Goal: Task Accomplishment & Management: Complete application form

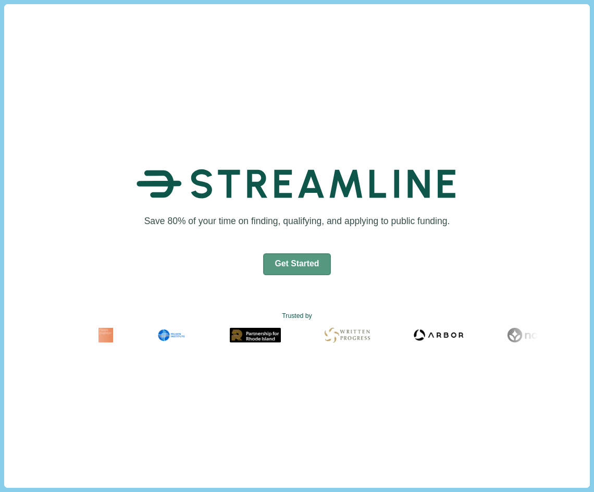
click at [288, 262] on button "Get Started" at bounding box center [297, 264] width 68 height 22
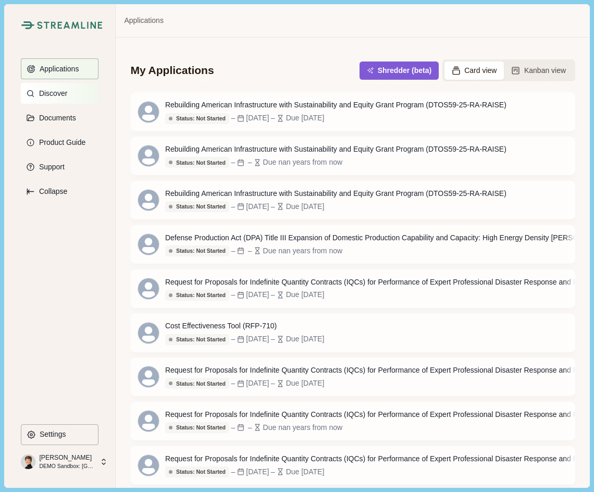
click at [43, 94] on p "Discover" at bounding box center [51, 93] width 32 height 9
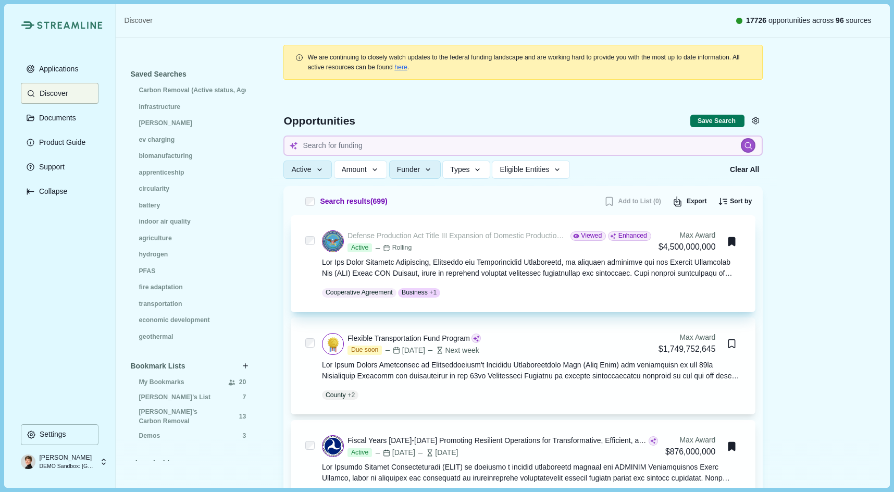
click at [501, 231] on div "Defense Production Act Title III Expansion of Domestic Production Capability an…" at bounding box center [457, 235] width 219 height 11
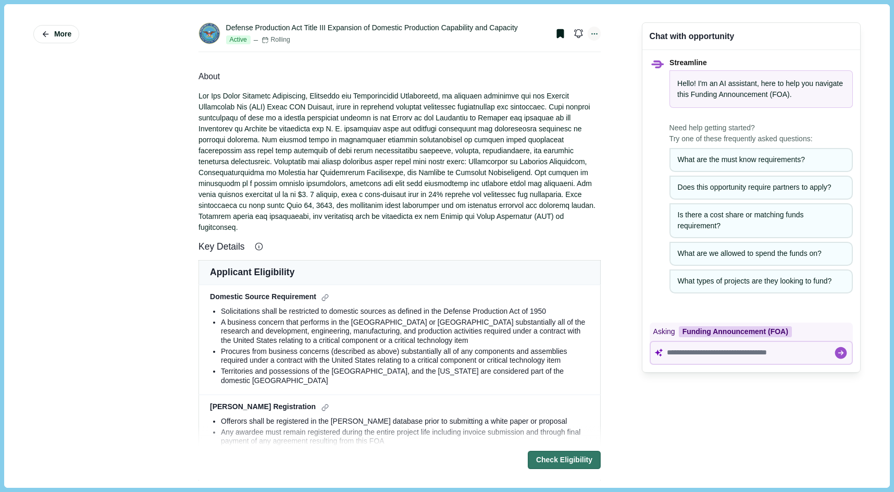
click at [593, 37] on icon at bounding box center [594, 33] width 9 height 9
click at [552, 180] on div at bounding box center [400, 162] width 402 height 142
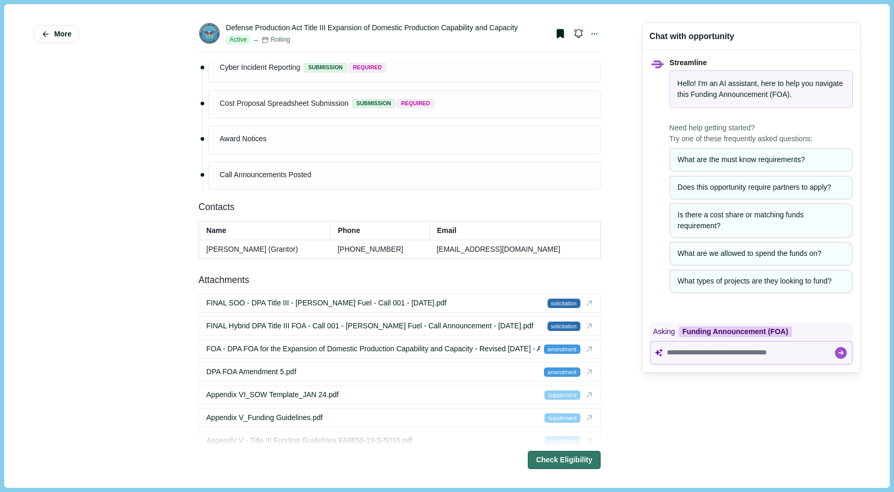
scroll to position [1396, 0]
click at [58, 34] on span "More" at bounding box center [62, 34] width 17 height 9
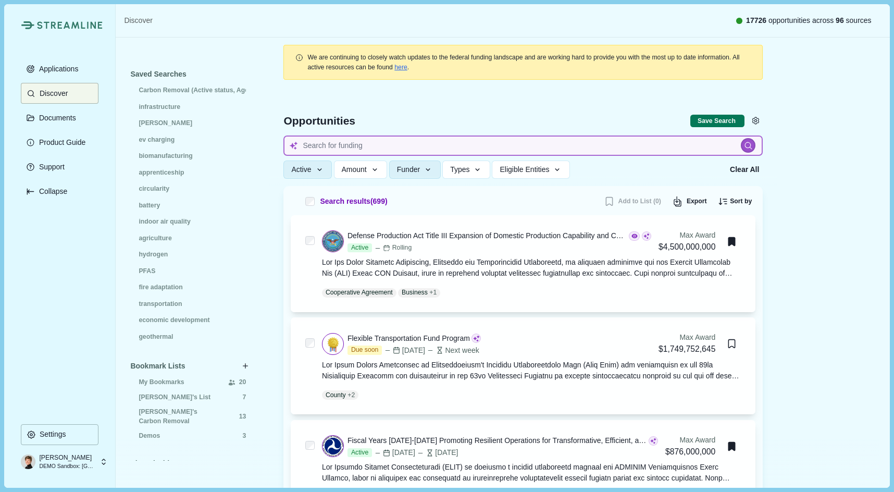
click at [331, 145] on input at bounding box center [522, 145] width 479 height 20
click at [417, 178] on button "Funder" at bounding box center [415, 169] width 52 height 18
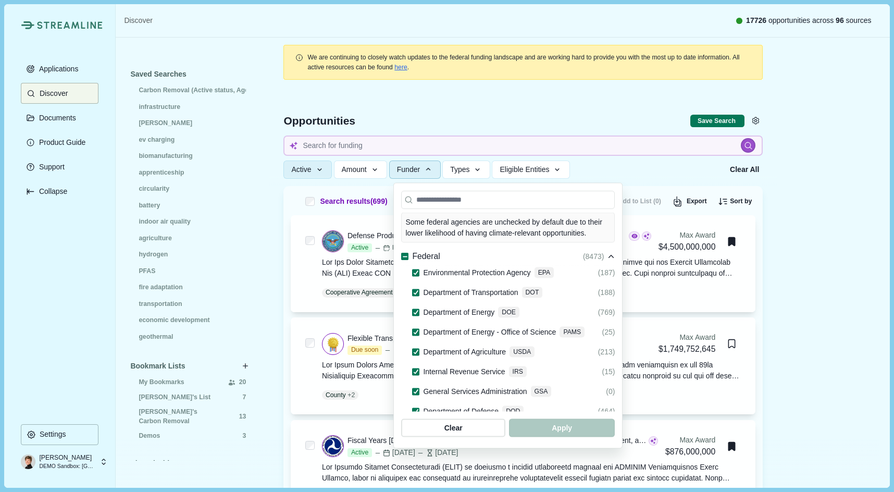
click at [419, 170] on span "Funder" at bounding box center [408, 169] width 23 height 9
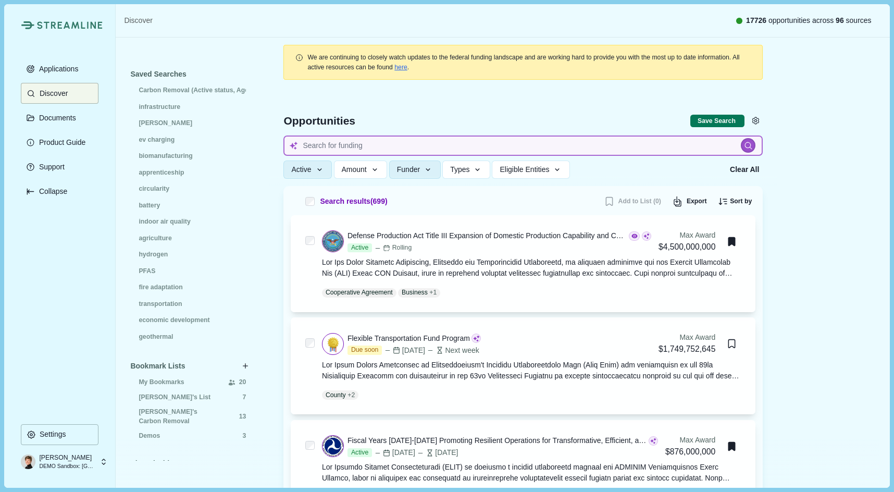
click at [328, 147] on input at bounding box center [522, 145] width 479 height 20
type input "workforce development"
click at [549, 167] on span "Eligible Entities" at bounding box center [524, 169] width 49 height 9
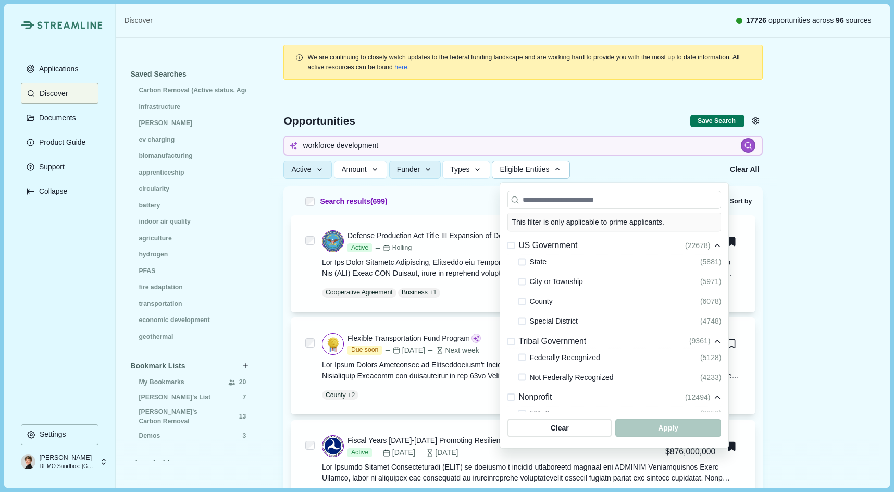
click at [593, 243] on icon at bounding box center [717, 245] width 7 height 7
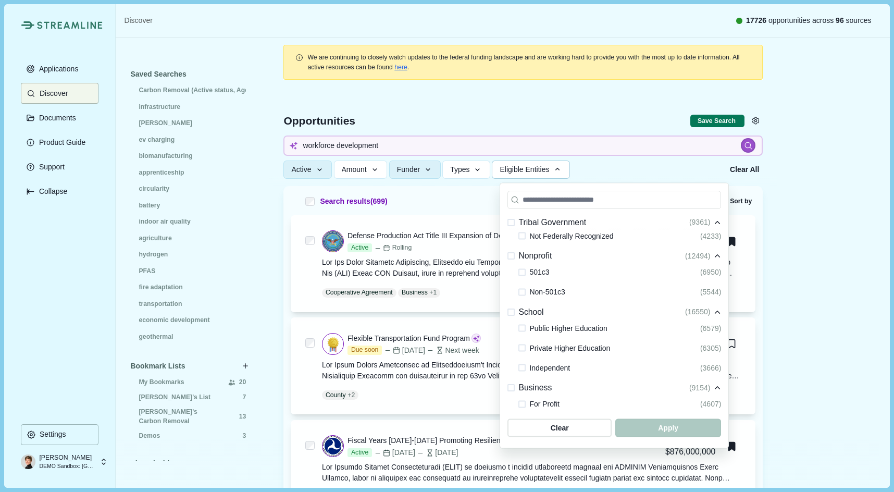
scroll to position [73, 0]
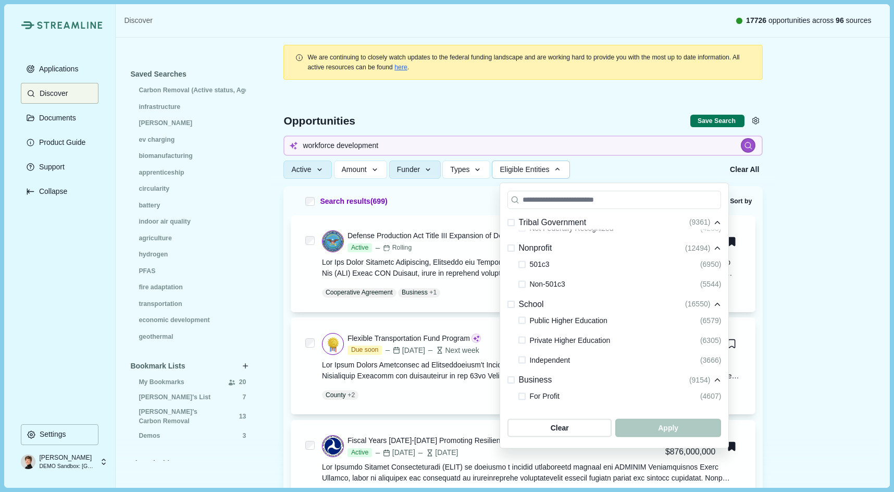
click at [512, 306] on span at bounding box center [510, 303] width 7 height 7
click at [511, 246] on span at bounding box center [510, 247] width 7 height 7
click at [511, 246] on icon at bounding box center [512, 248] width 6 height 5
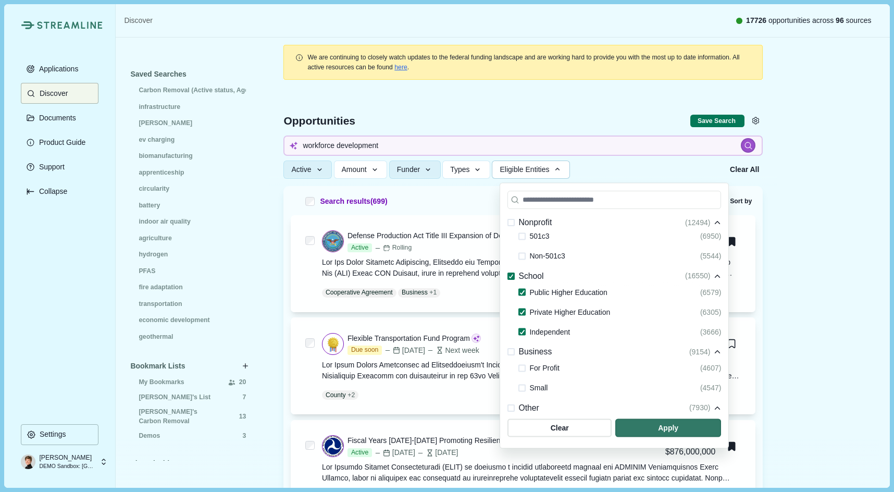
scroll to position [106, 0]
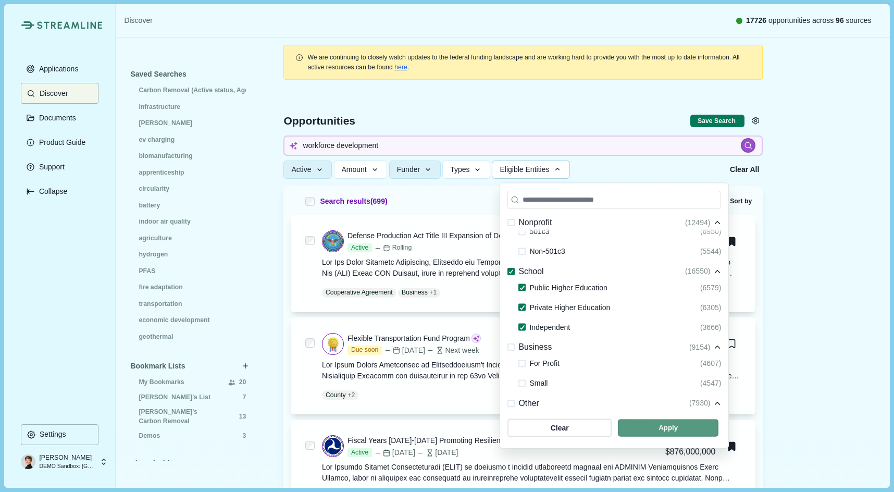
click at [593, 426] on span "button" at bounding box center [668, 427] width 101 height 17
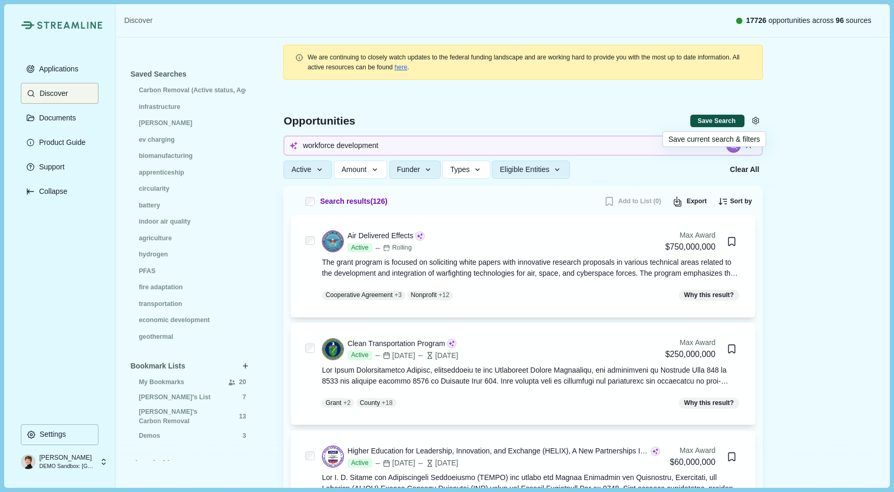
click at [593, 120] on button "Save Search" at bounding box center [717, 121] width 54 height 13
select select "*****"
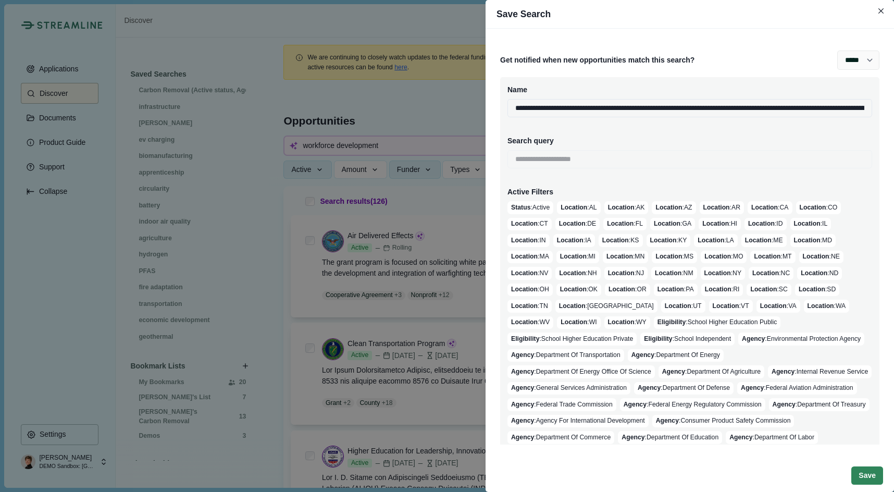
click at [593, 478] on button "Save" at bounding box center [867, 475] width 32 height 18
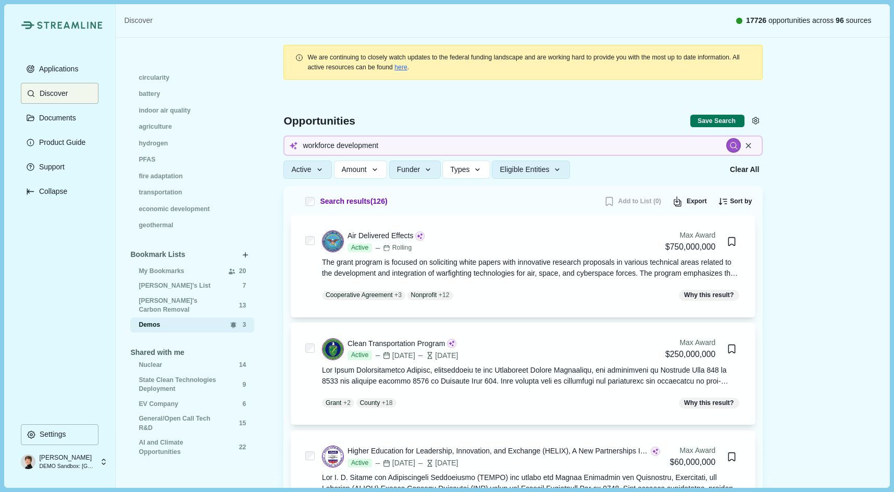
scroll to position [140, 0]
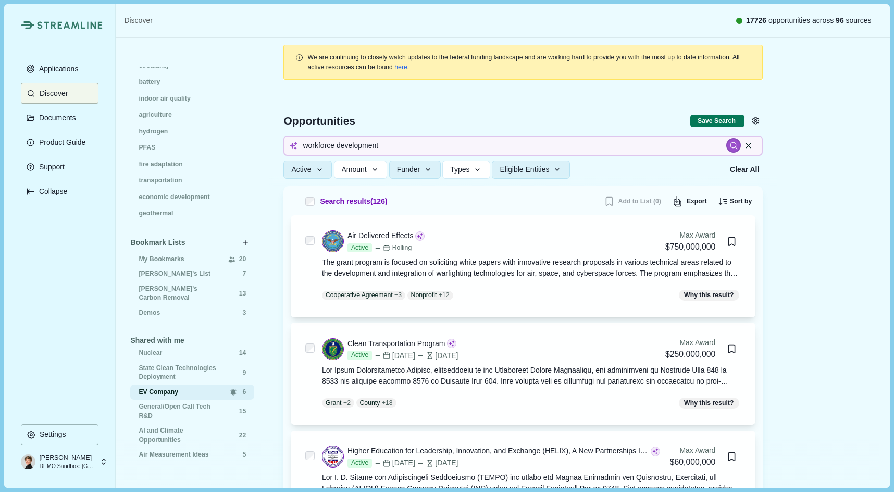
click at [157, 389] on span "EV Company" at bounding box center [180, 392] width 82 height 9
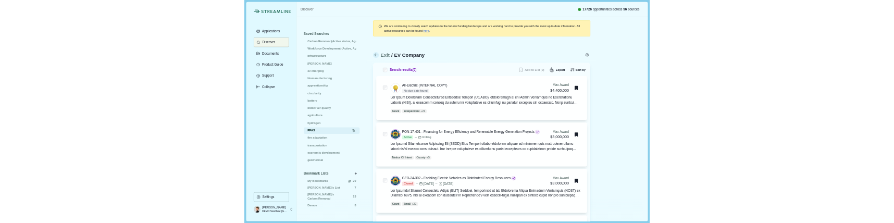
scroll to position [1, 0]
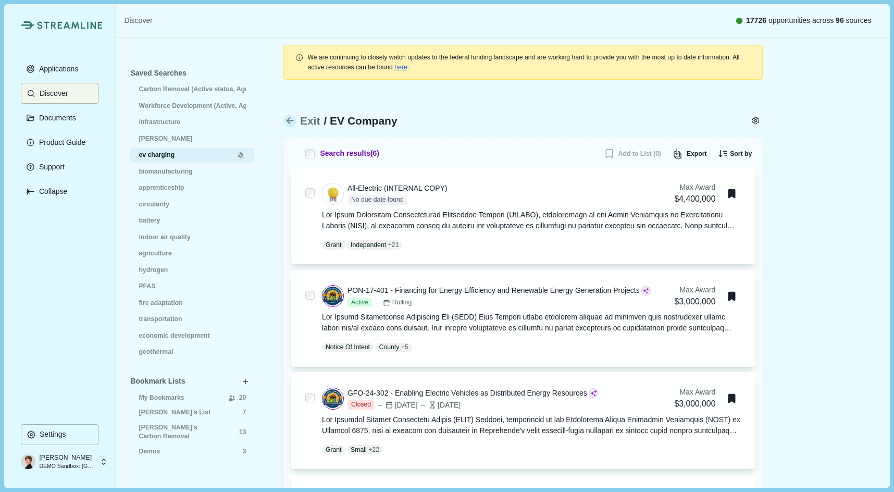
click at [163, 152] on span "ev charging" at bounding box center [187, 155] width 96 height 9
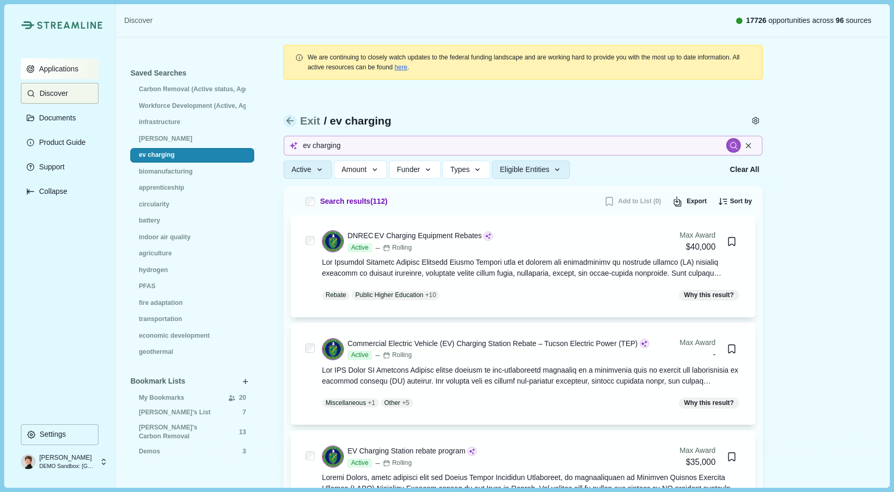
click at [69, 66] on p "Applications" at bounding box center [56, 69] width 43 height 9
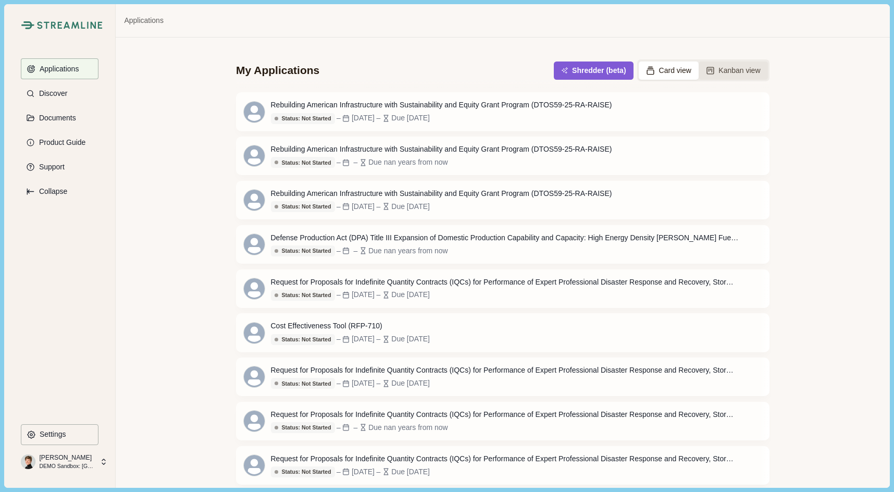
click at [593, 71] on button "Kanban view" at bounding box center [733, 70] width 69 height 18
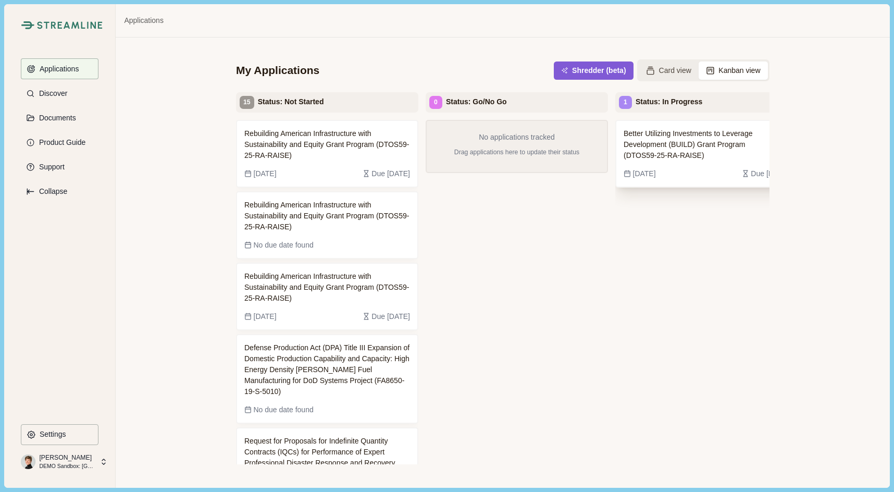
click at [593, 154] on span "Better Utilizing Investments to Leverage Development (BUILD) Grant Program (DTO…" at bounding box center [699, 144] width 150 height 33
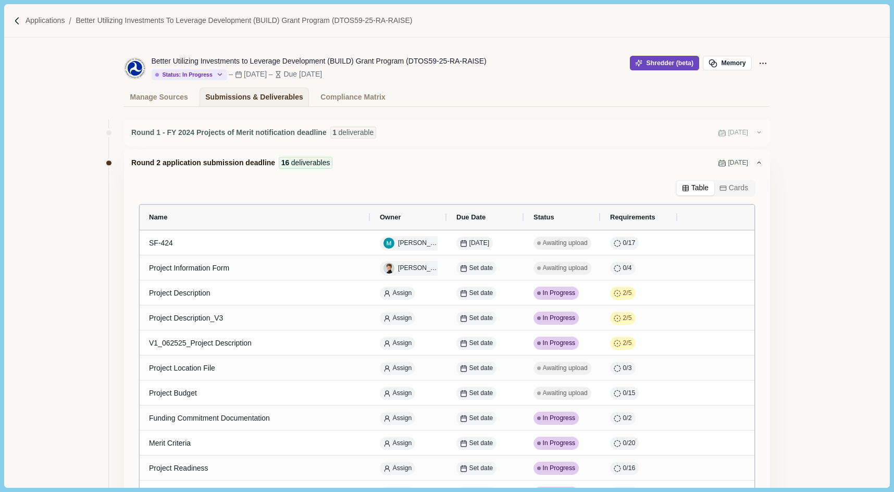
click at [593, 66] on button "Shredder (beta)" at bounding box center [664, 63] width 69 height 15
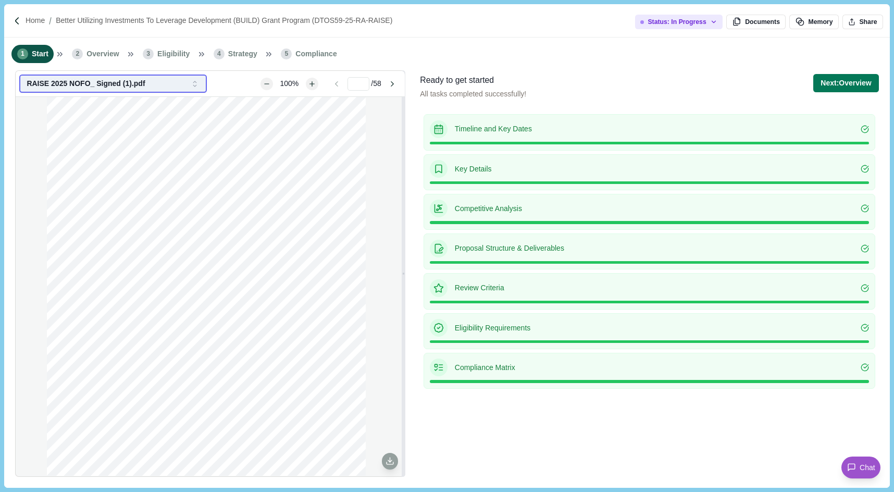
click at [78, 88] on div "RAISE 2025 NOFO_ Signed (1).pdf" at bounding box center [107, 83] width 160 height 9
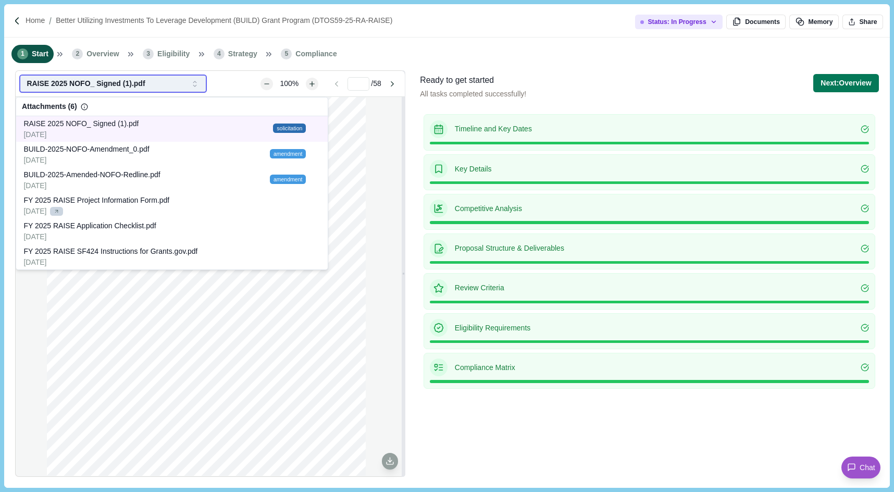
click at [121, 82] on div "RAISE 2025 NOFO_ Signed (1).pdf" at bounding box center [107, 83] width 160 height 9
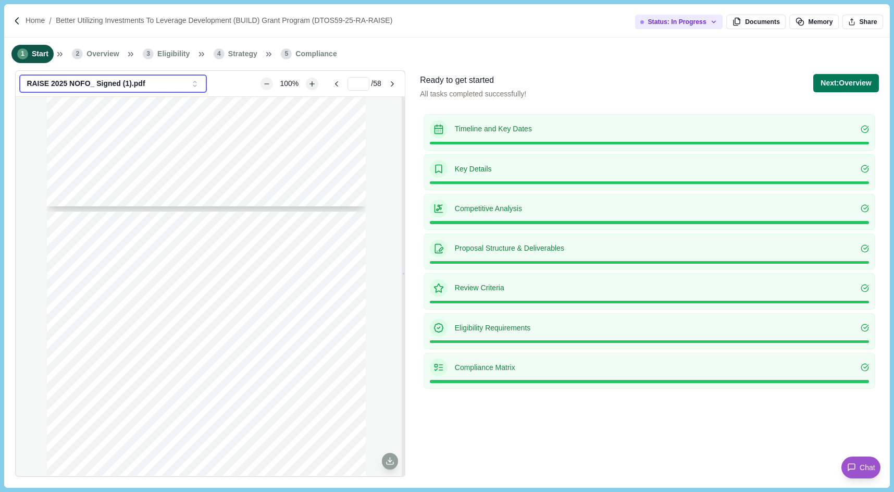
scroll to position [2586, 0]
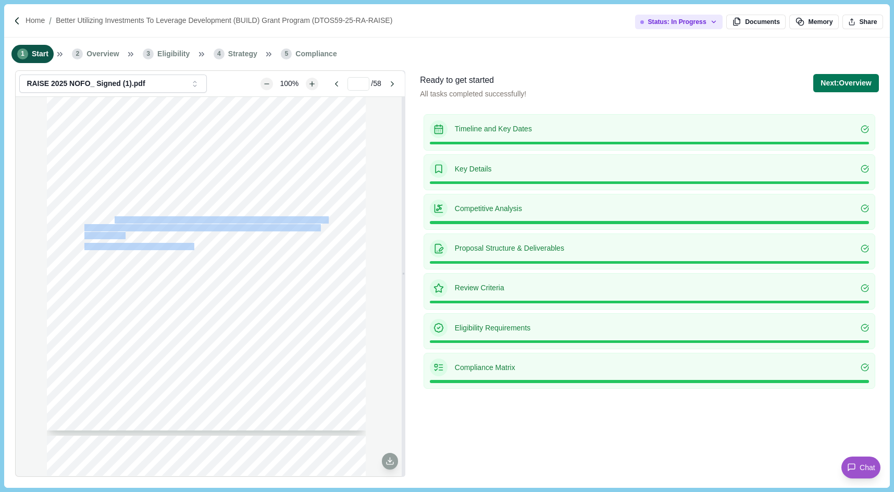
drag, startPoint x: 114, startPoint y: 219, endPoint x: 185, endPoint y: 247, distance: 77.2
click at [185, 247] on div "7 B. ELIGIBILITY 1. ELIGIBLE APPLICANTS Eligible applicants for RAISE grants ar…" at bounding box center [206, 224] width 319 height 413
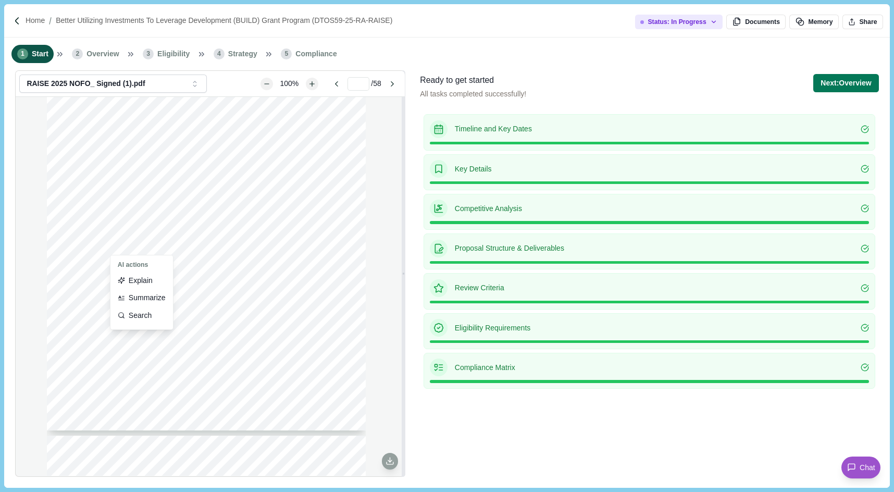
click at [250, 261] on div "7 B. ELIGIBILITY 1. ELIGIBLE APPLICANTS Eligible applicants for RAISE grants ar…" at bounding box center [206, 224] width 319 height 413
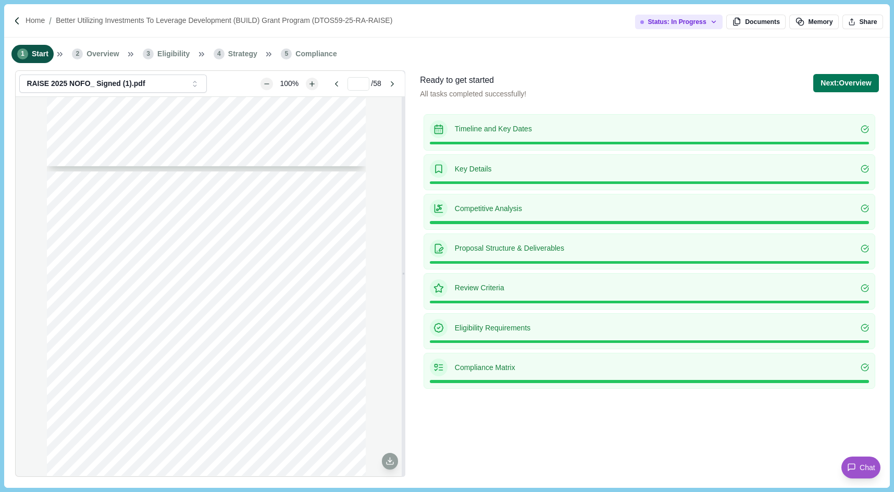
scroll to position [3247, 0]
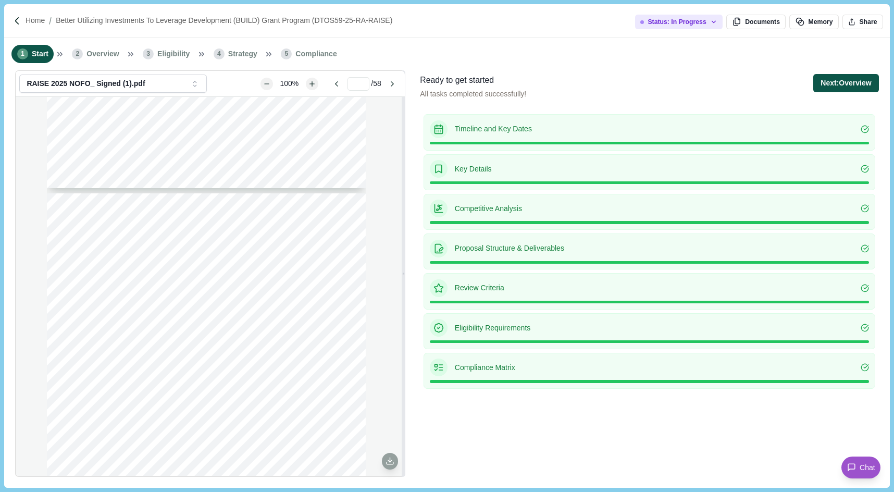
click at [834, 85] on button "Next: Overview" at bounding box center [845, 83] width 65 height 18
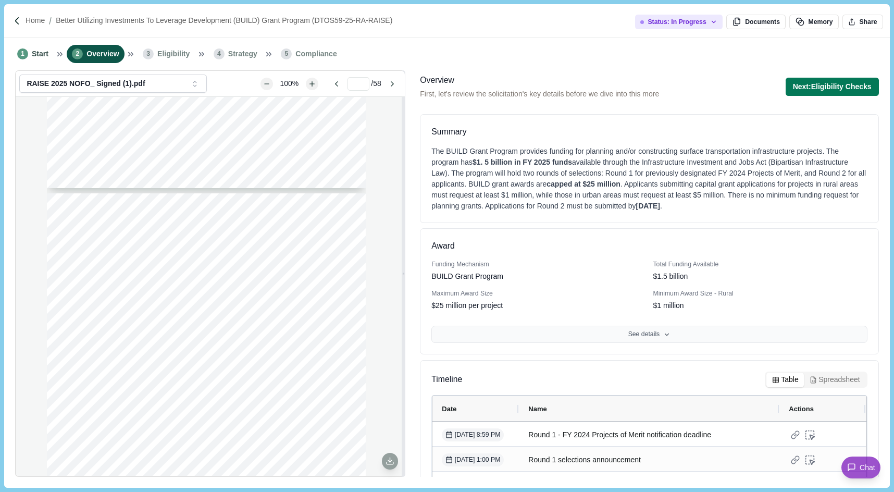
click at [589, 338] on button "See details" at bounding box center [649, 335] width 436 height 18
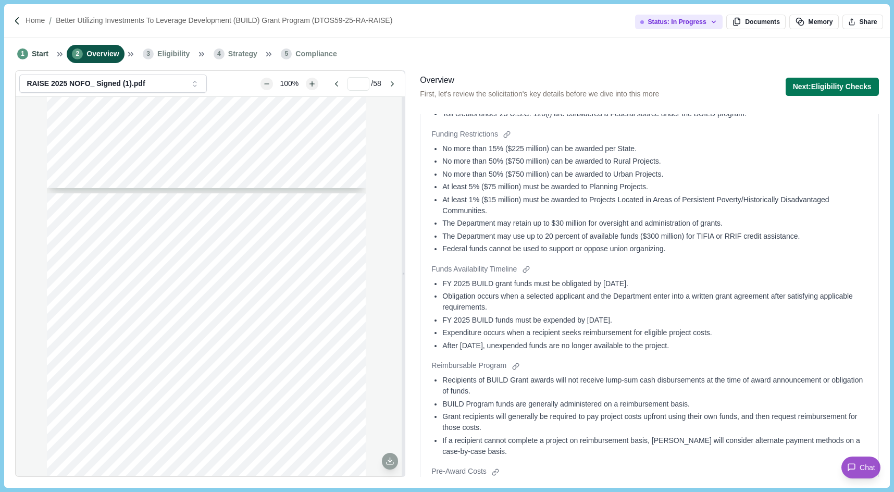
scroll to position [720, 0]
click at [528, 274] on div at bounding box center [526, 268] width 11 height 11
click at [541, 316] on button "Page 16" at bounding box center [543, 313] width 26 height 13
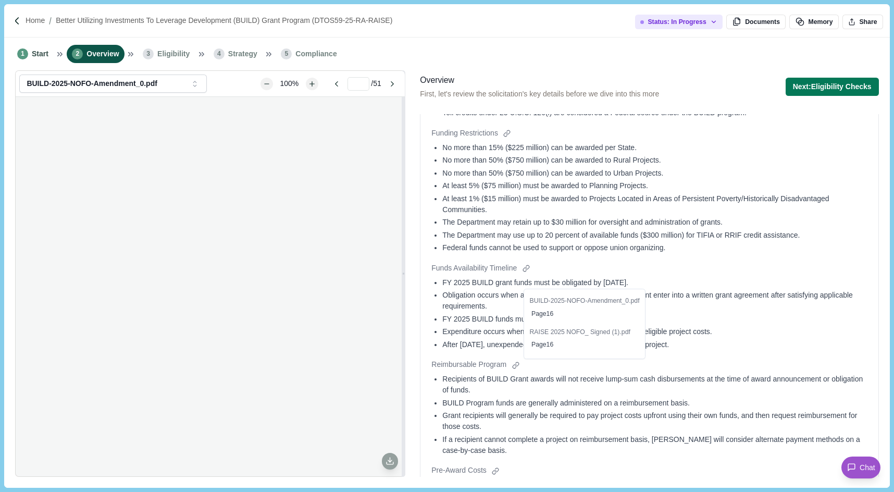
type input "**"
click at [519, 191] on div "At least 5% ($75 million) must be awarded to Planning Projects." at bounding box center [654, 185] width 425 height 11
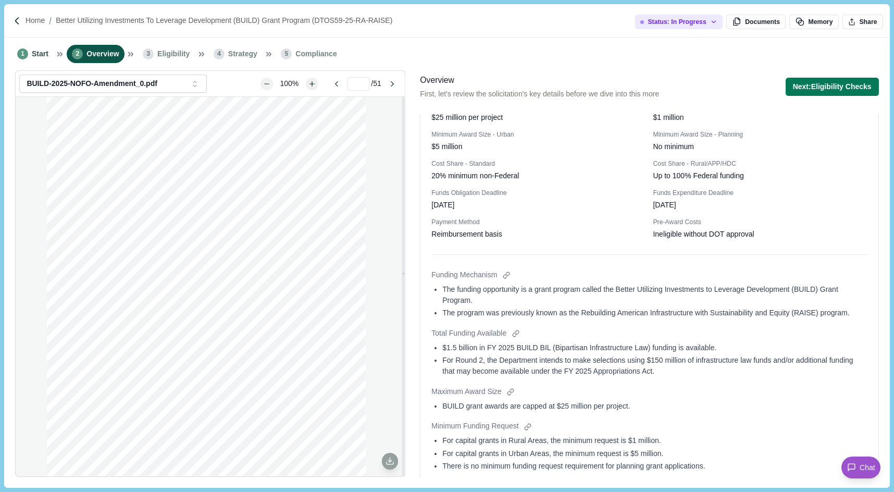
scroll to position [0, 0]
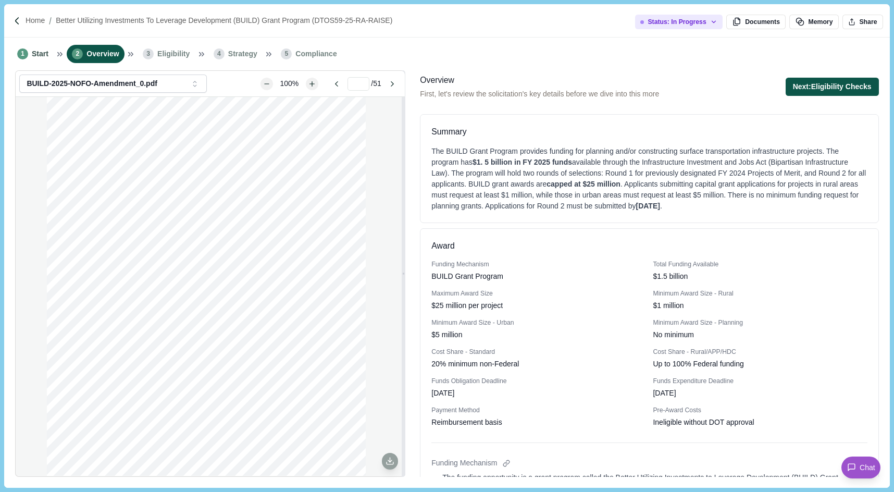
click at [799, 85] on button "Next: Eligibility Checks" at bounding box center [832, 87] width 93 height 18
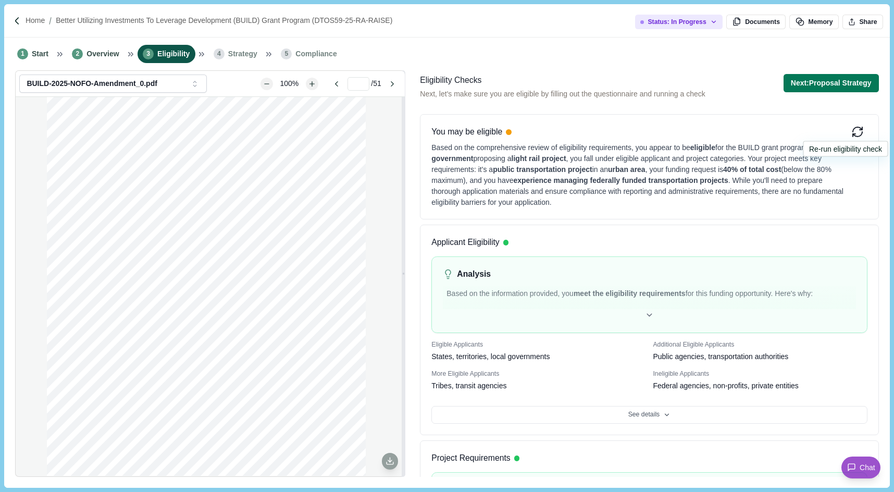
click at [858, 132] on icon at bounding box center [857, 132] width 13 height 13
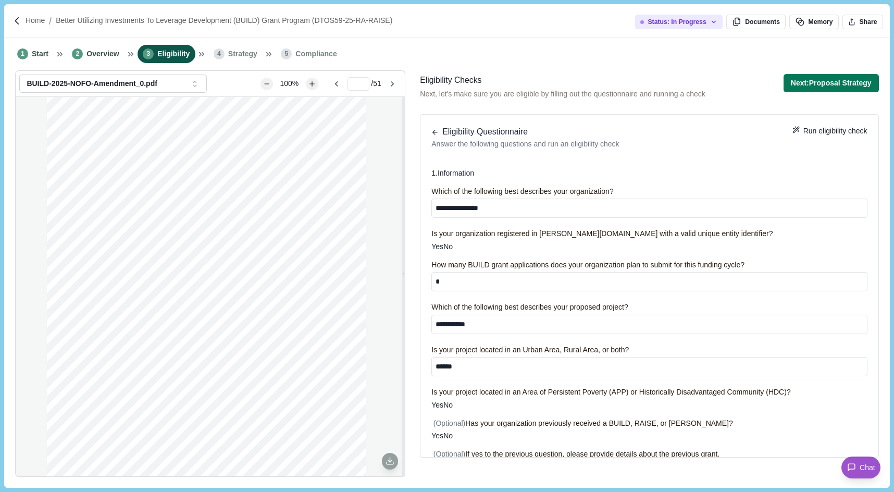
click at [437, 131] on icon "button" at bounding box center [434, 132] width 7 height 7
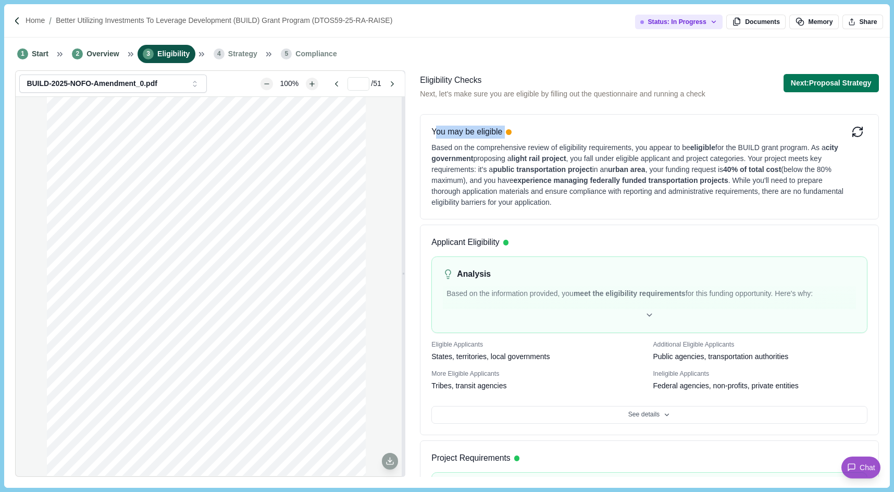
drag, startPoint x: 435, startPoint y: 131, endPoint x: 515, endPoint y: 139, distance: 80.6
click at [515, 139] on div "You may be eligible Based on the comprehensive review of eligibility requiremen…" at bounding box center [640, 167] width 419 height 82
click at [516, 139] on div "Based on the comprehensive review of eligibility requirements, you appear to be…" at bounding box center [640, 173] width 419 height 69
click at [446, 129] on div "You may be eligible" at bounding box center [466, 132] width 71 height 13
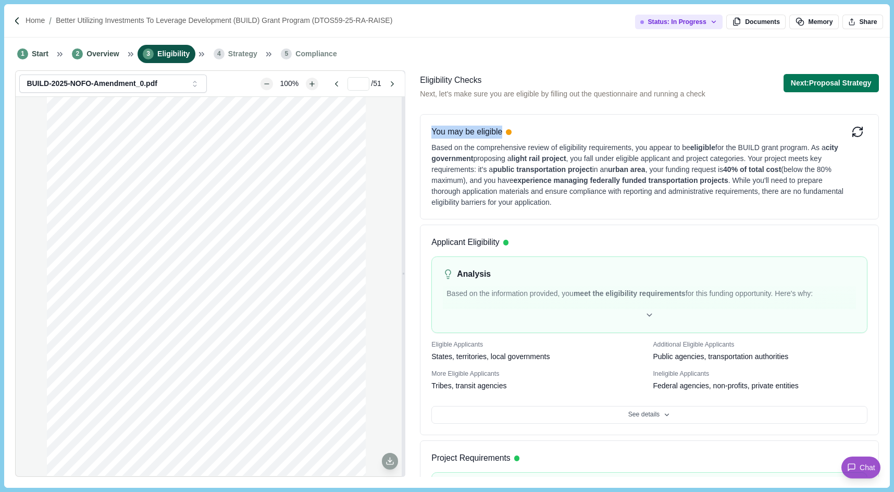
click at [446, 129] on div "You may be eligible" at bounding box center [466, 132] width 71 height 13
click at [479, 314] on div at bounding box center [649, 315] width 413 height 13
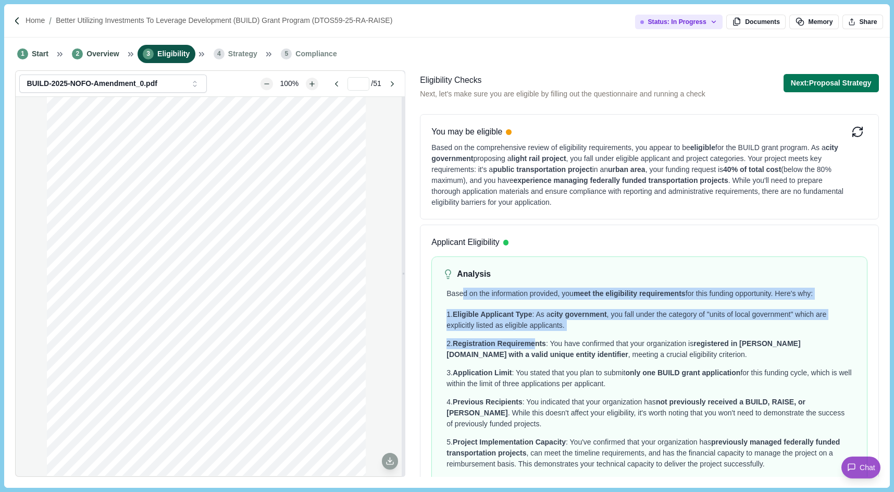
drag, startPoint x: 462, startPoint y: 290, endPoint x: 538, endPoint y: 349, distance: 95.8
click at [538, 349] on div "Based on the information provided, you meet the eligibility requirements for th…" at bounding box center [649, 458] width 413 height 344
click at [538, 349] on div "2. Registration Requirements : You have confirmed that your organization is reg…" at bounding box center [649, 349] width 405 height 22
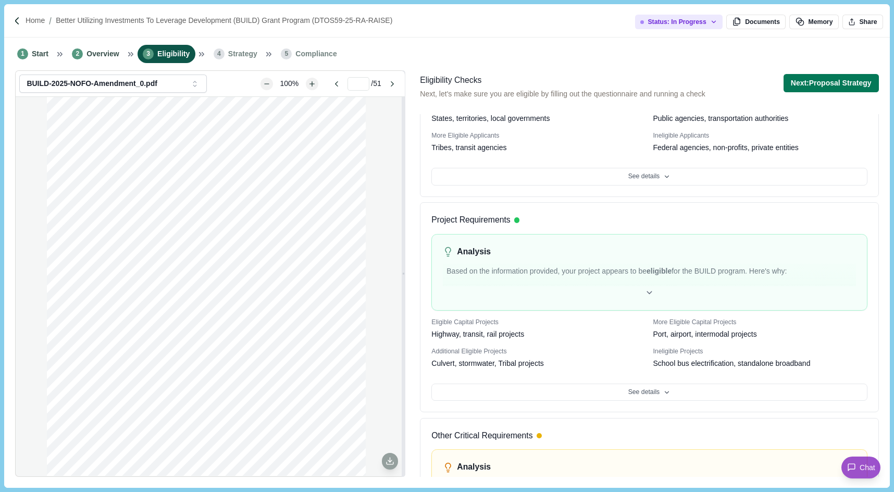
scroll to position [566, 0]
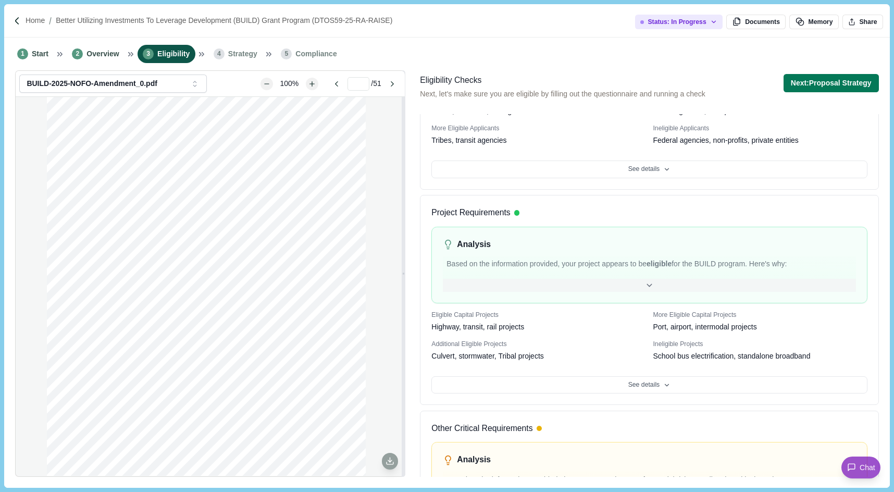
click at [517, 286] on div at bounding box center [649, 285] width 413 height 13
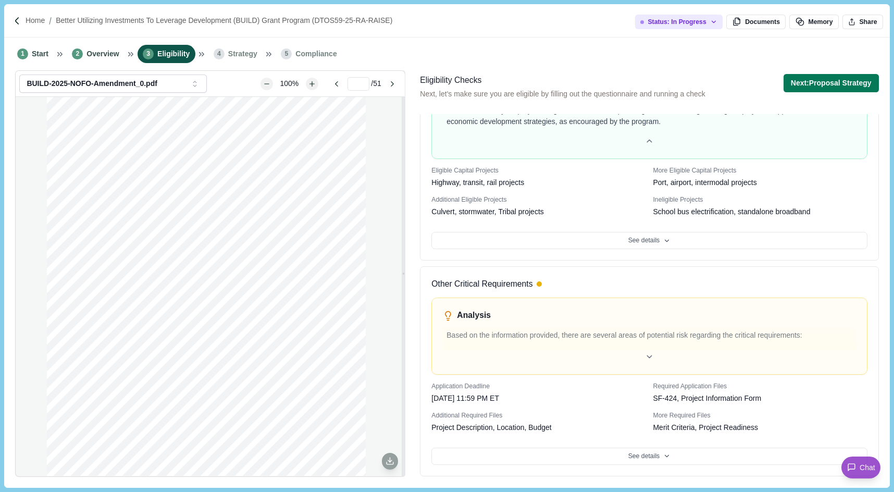
scroll to position [1090, 0]
click at [486, 361] on div at bounding box center [649, 356] width 413 height 13
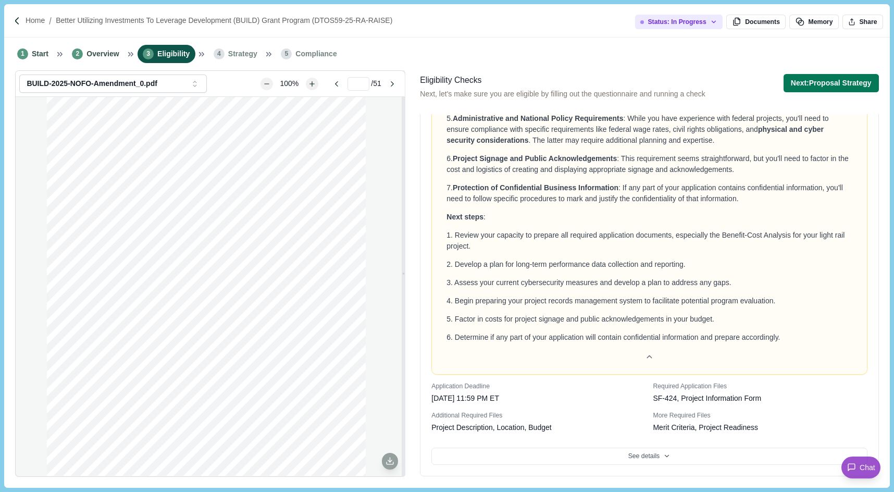
scroll to position [1509, 0]
click at [834, 81] on button "Next: Proposal Strategy" at bounding box center [831, 83] width 95 height 18
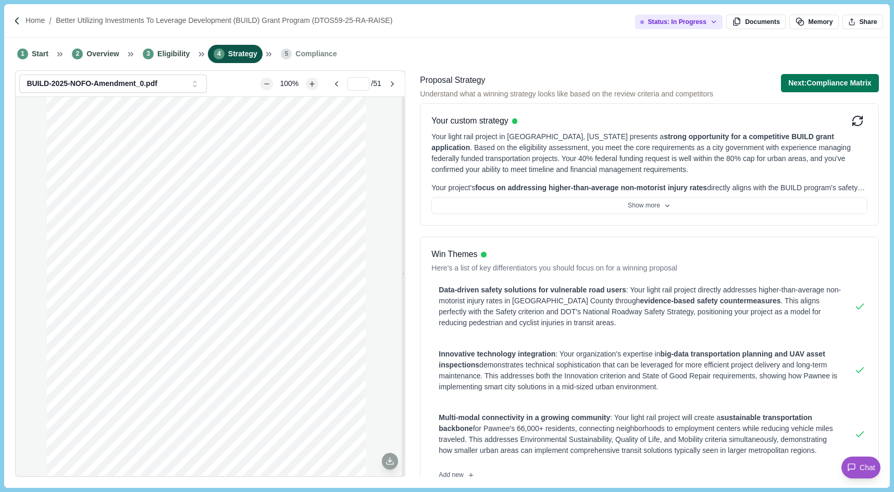
click at [462, 145] on div "Your light rail project in [GEOGRAPHIC_DATA], [US_STATE] presents a strong oppo…" at bounding box center [649, 153] width 436 height 44
drag, startPoint x: 431, startPoint y: 134, endPoint x: 611, endPoint y: 134, distance: 179.2
click at [611, 134] on div "Your light rail project in [GEOGRAPHIC_DATA], [US_STATE] presents a strong oppo…" at bounding box center [649, 153] width 436 height 44
click at [576, 137] on div "Your light rail project in [GEOGRAPHIC_DATA], [US_STATE] presents a strong oppo…" at bounding box center [649, 153] width 436 height 44
click at [594, 204] on button "Show more" at bounding box center [649, 206] width 436 height 18
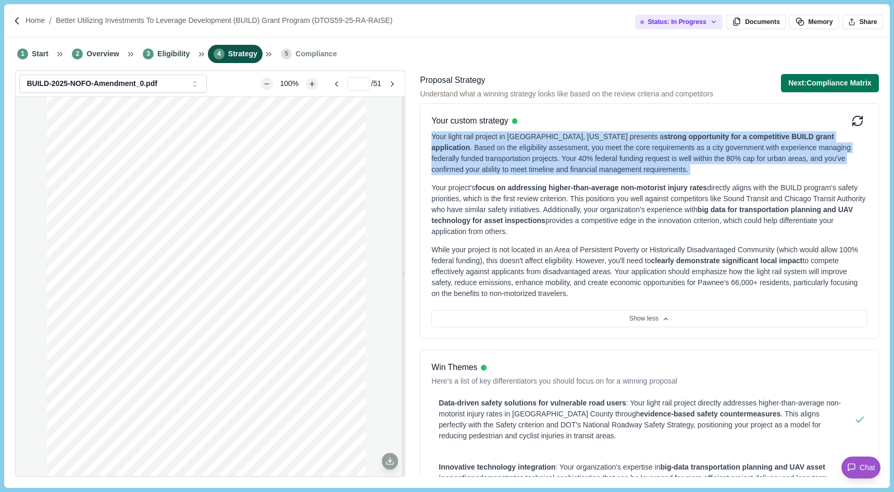
drag, startPoint x: 432, startPoint y: 138, endPoint x: 524, endPoint y: 183, distance: 102.1
click at [524, 183] on div "Your light rail project in [GEOGRAPHIC_DATA], [US_STATE] presents a strong oppo…" at bounding box center [649, 218] width 436 height 175
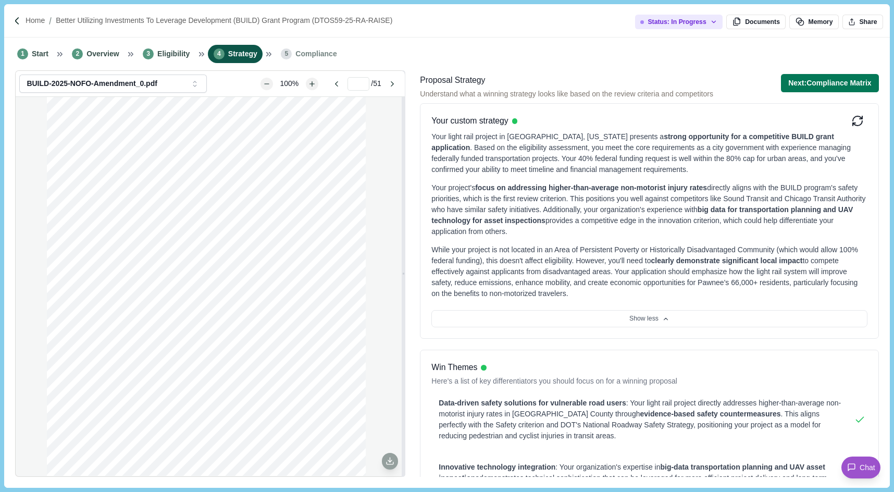
click at [519, 203] on div "Your project's focus on addressing higher-than-average non-motorist injury rate…" at bounding box center [649, 209] width 436 height 55
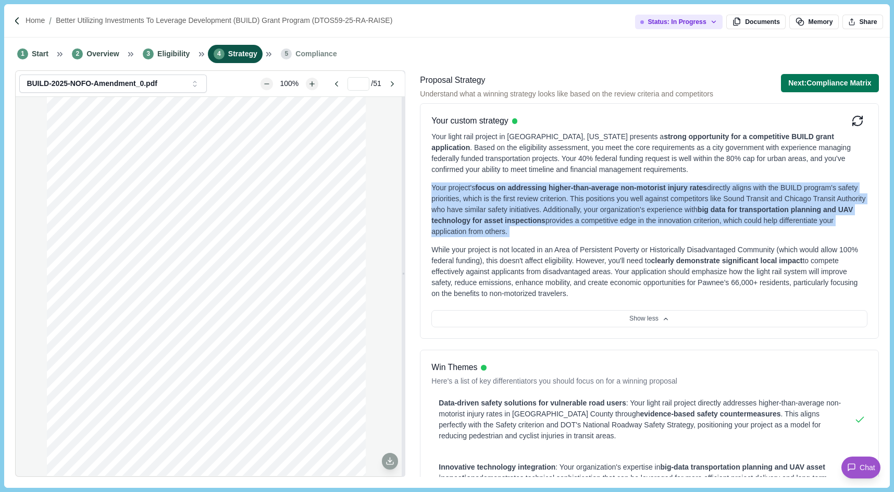
click at [519, 203] on div "Your project's focus on addressing higher-than-average non-motorist injury rate…" at bounding box center [649, 209] width 436 height 55
click at [588, 184] on span "focus on addressing higher-than-average non-motorist injury rates" at bounding box center [591, 187] width 232 height 8
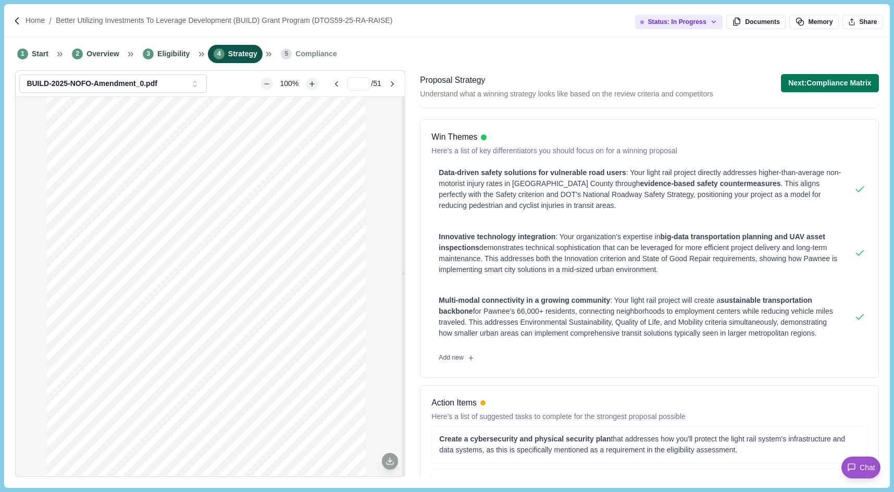
scroll to position [229, 0]
drag, startPoint x: 432, startPoint y: 137, endPoint x: 481, endPoint y: 137, distance: 49.0
click at [482, 137] on div "Win Themes" at bounding box center [554, 138] width 246 height 13
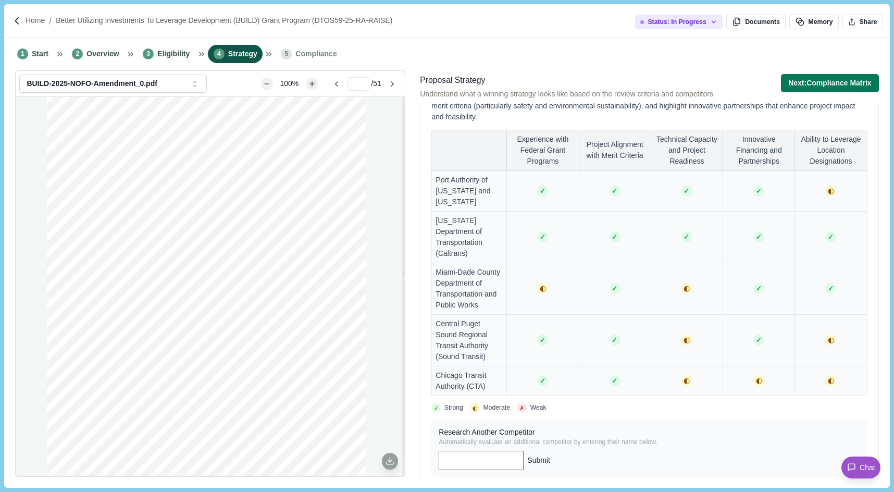
scroll to position [836, 0]
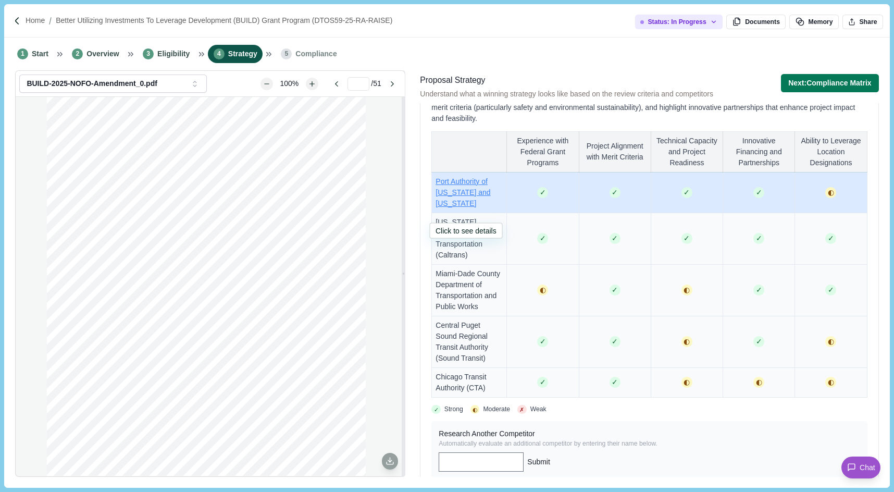
click at [458, 201] on span "Port Authority of [US_STATE] and [US_STATE]" at bounding box center [463, 192] width 55 height 30
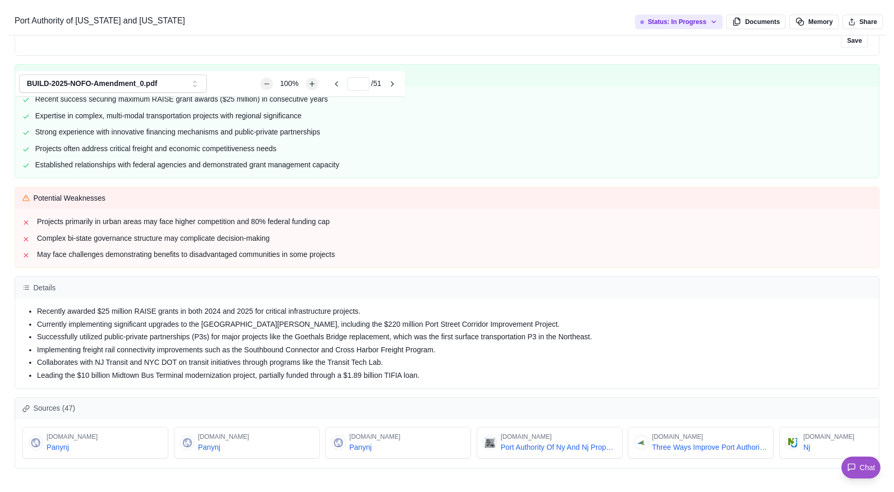
scroll to position [162, 0]
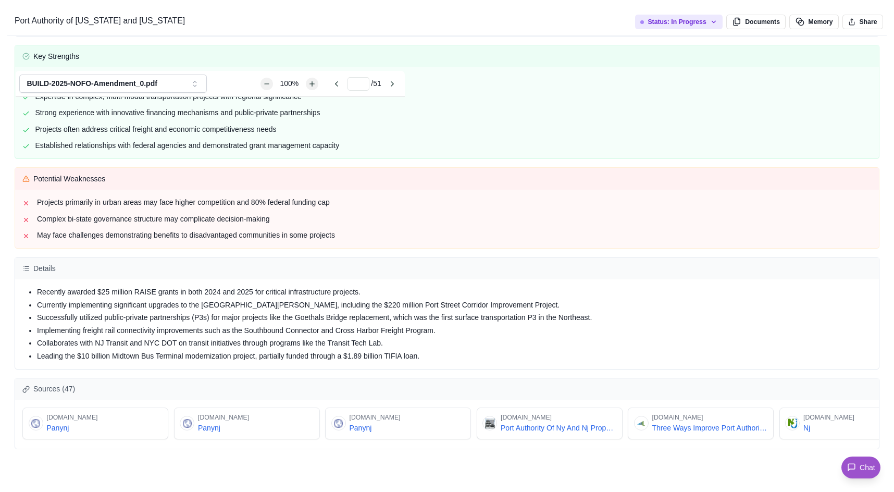
click at [525, 491] on div "Port Authority of [US_STATE] and [US_STATE] Overview The Port Authority has rec…" at bounding box center [447, 492] width 894 height 0
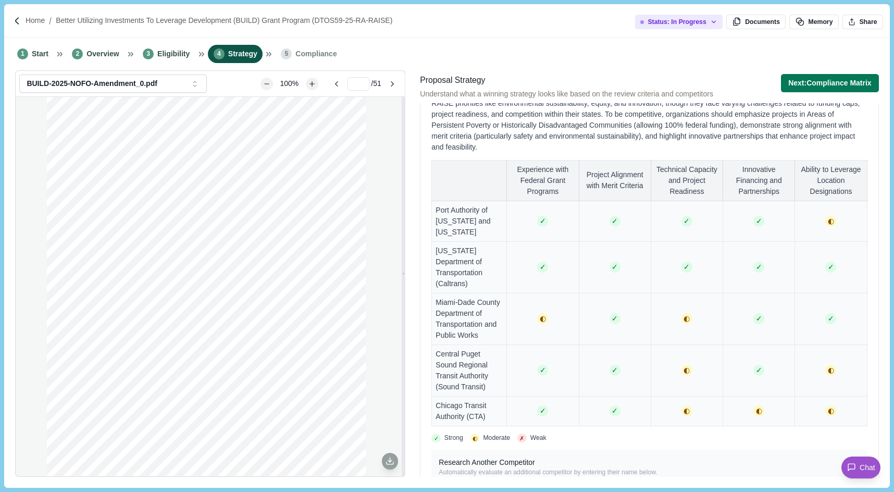
scroll to position [802, 0]
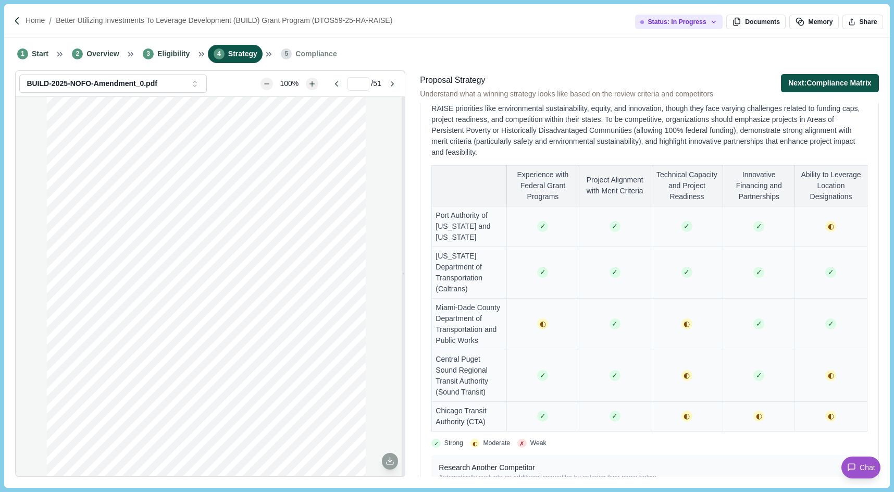
click at [807, 85] on button "Next: Compliance Matrix" at bounding box center [830, 83] width 98 height 18
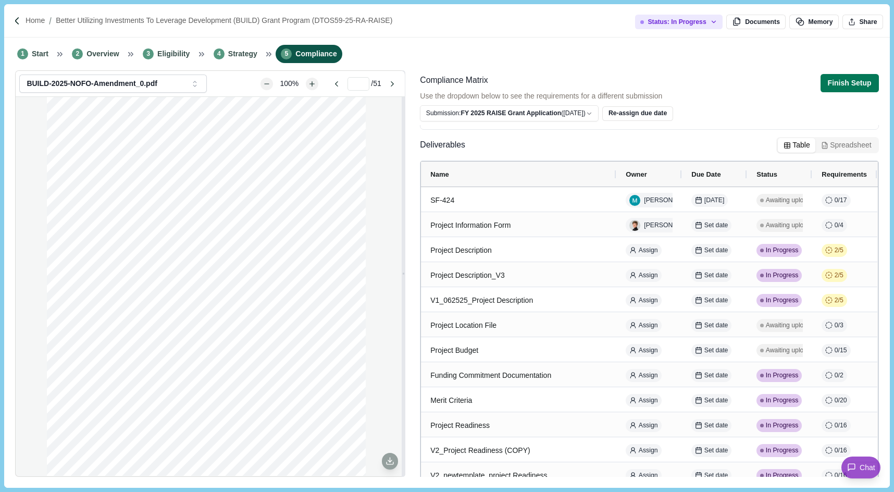
scroll to position [71, 0]
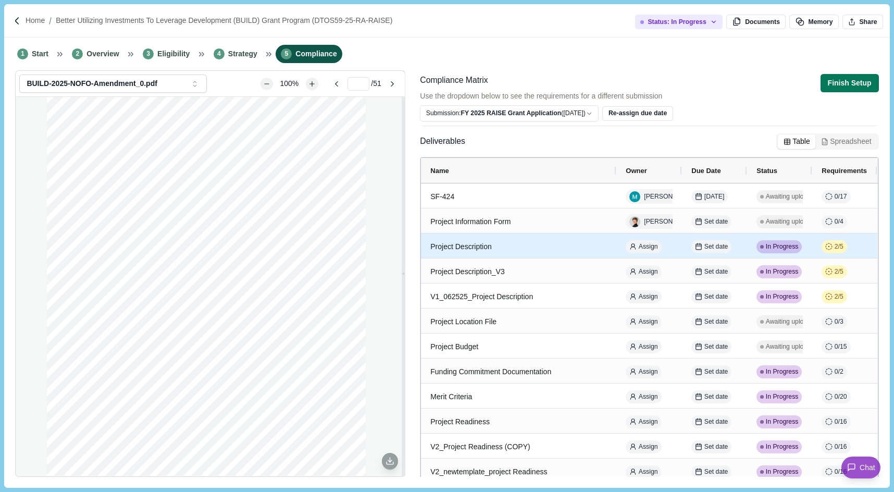
click at [474, 241] on div "Project Description" at bounding box center [518, 247] width 177 height 20
select select "********"
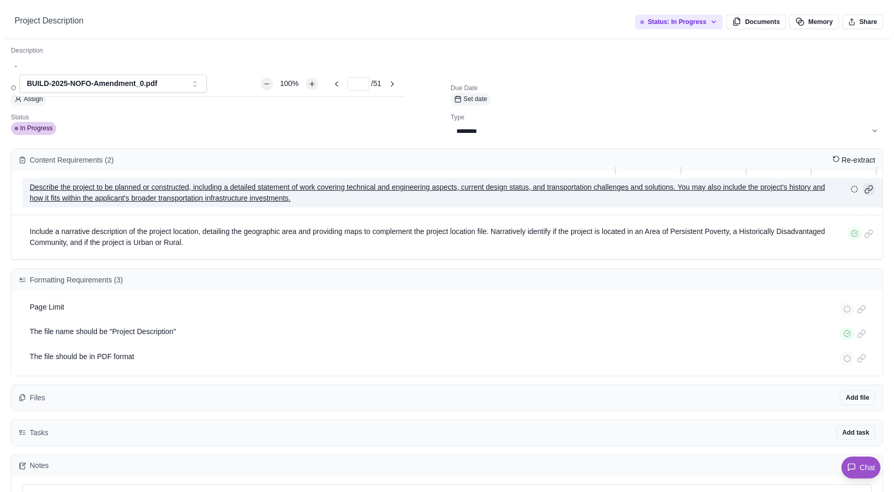
click at [869, 191] on div at bounding box center [869, 189] width 13 height 13
type input "**"
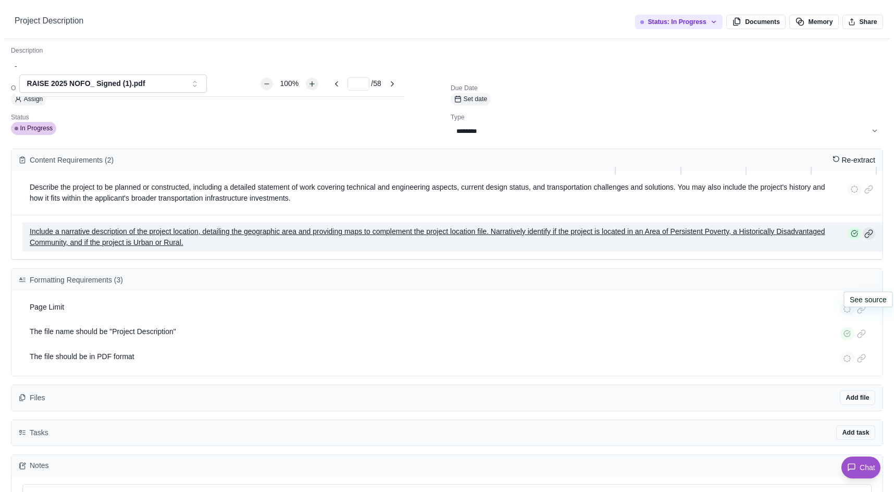
click at [869, 240] on div at bounding box center [869, 233] width 13 height 13
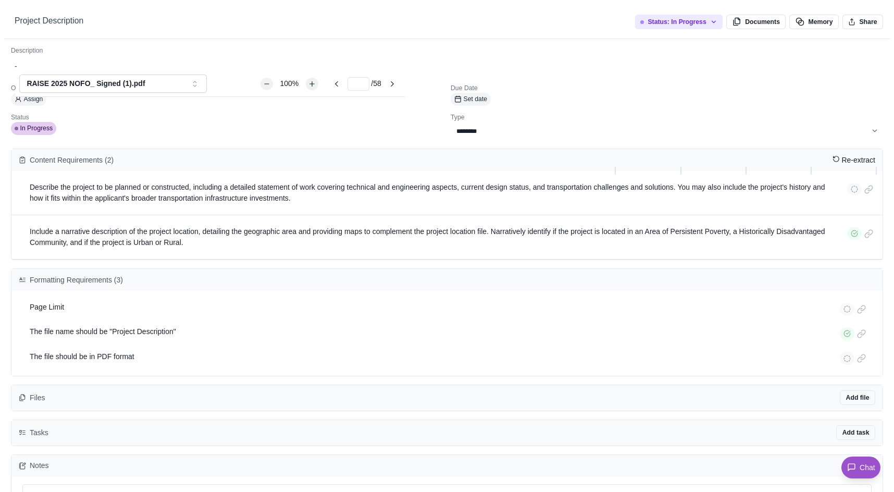
click at [479, 491] on div "**********" at bounding box center [447, 492] width 894 height 0
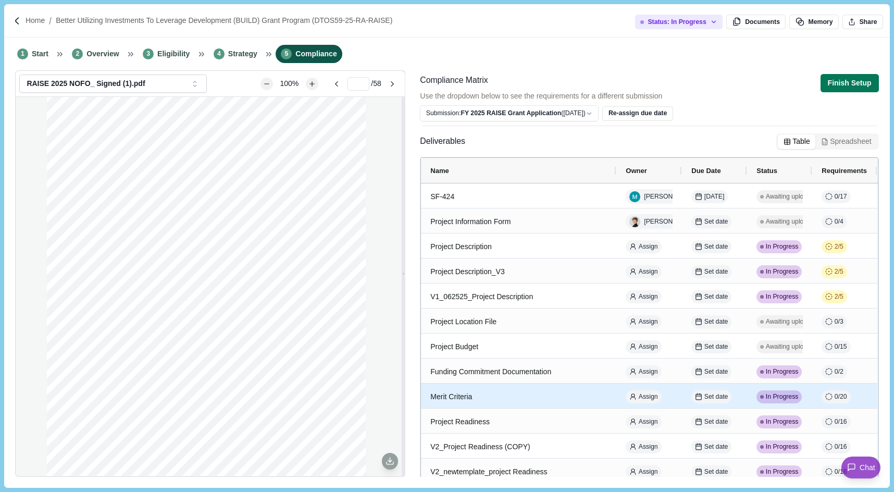
click at [475, 397] on div "Merit Criteria" at bounding box center [518, 397] width 177 height 20
select select "********"
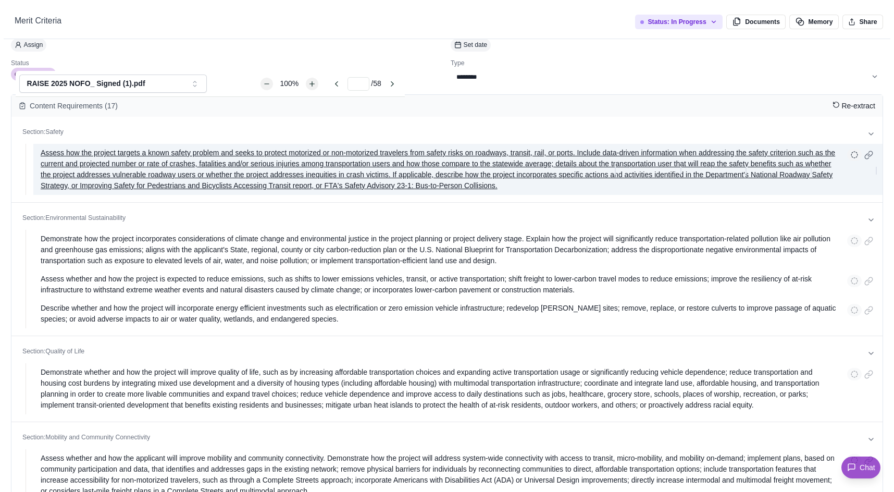
scroll to position [56, 0]
click at [871, 158] on div at bounding box center [869, 153] width 13 height 13
type input "**"
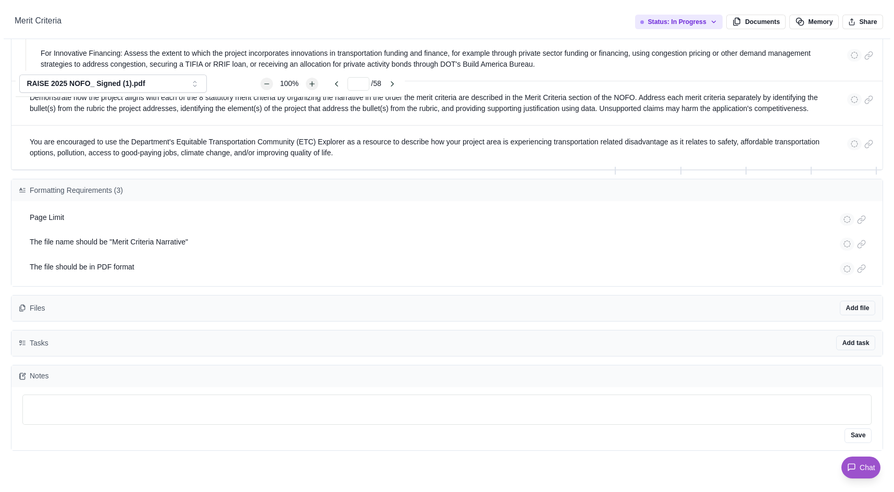
scroll to position [2499, 0]
click at [398, 491] on div "**********" at bounding box center [447, 492] width 894 height 0
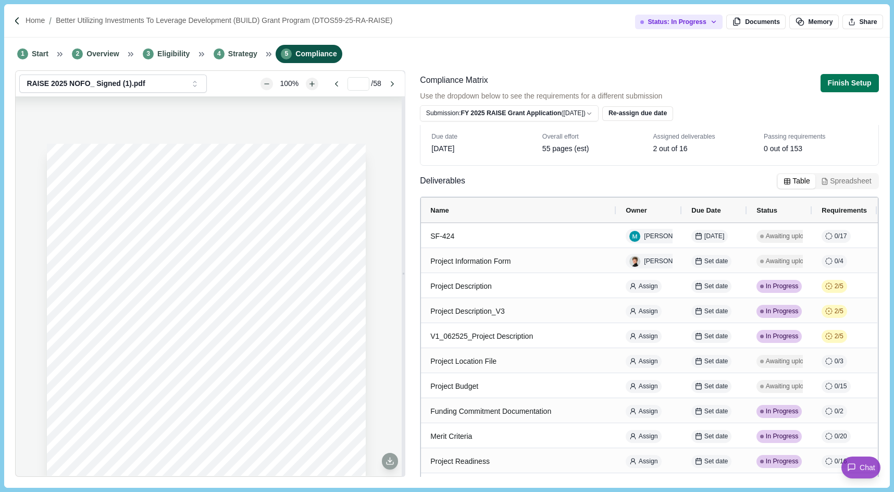
scroll to position [0, 0]
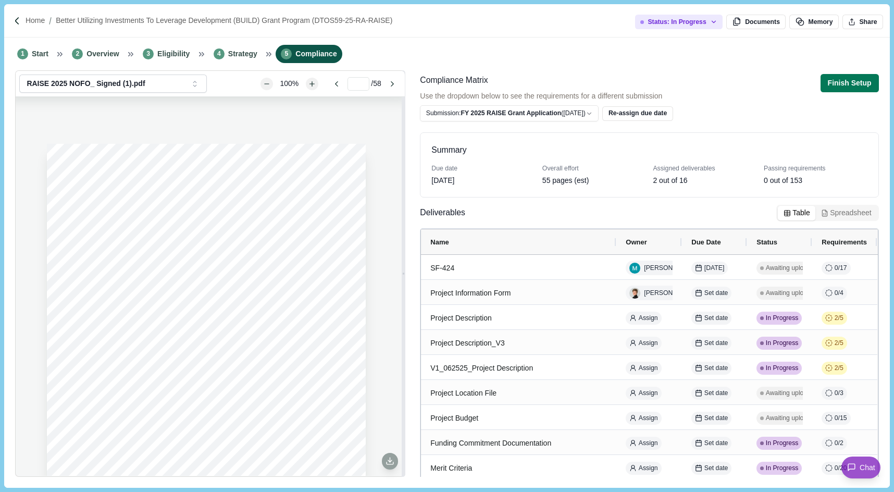
click at [753, 82] on div "Compliance Matrix Use the dropdown below to see the requirements for a differen…" at bounding box center [649, 97] width 459 height 47
click at [831, 86] on button "Finish Setup" at bounding box center [850, 83] width 58 height 18
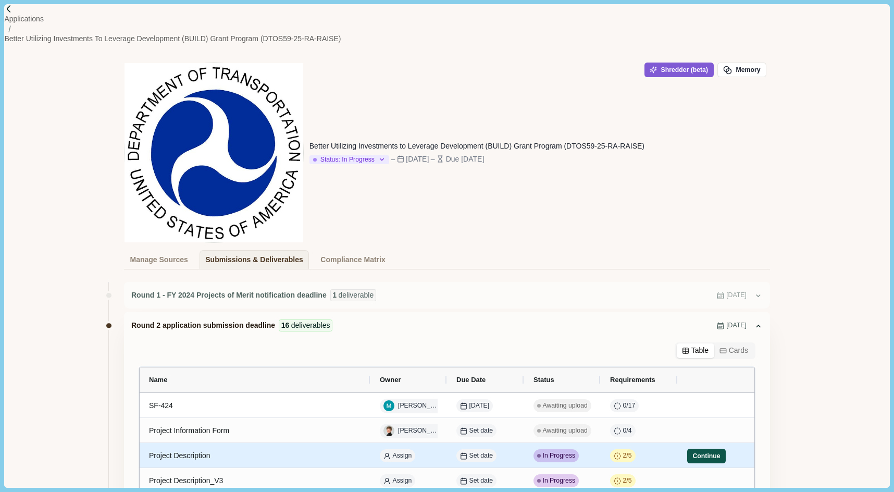
click at [694, 449] on button "Continue" at bounding box center [706, 456] width 39 height 15
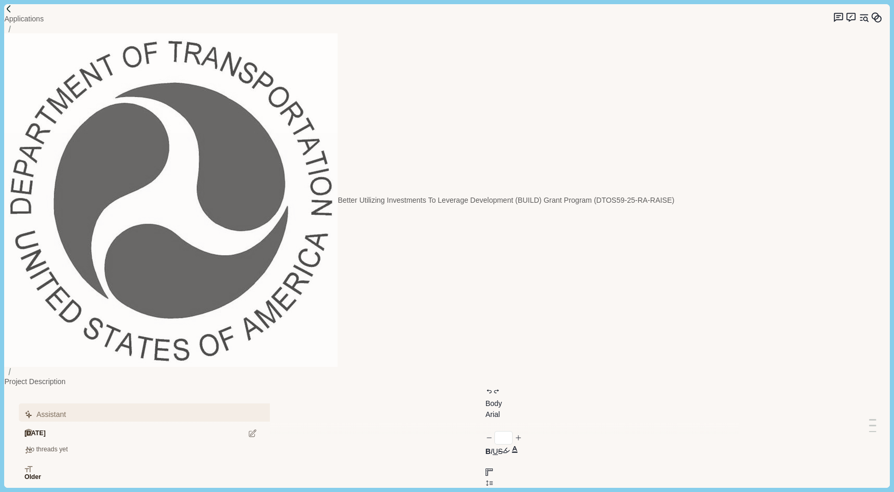
type input "**"
click at [107, 424] on button "Review Criteria" at bounding box center [154, 433] width 267 height 18
click at [165, 442] on button "Requirements" at bounding box center [154, 451] width 267 height 18
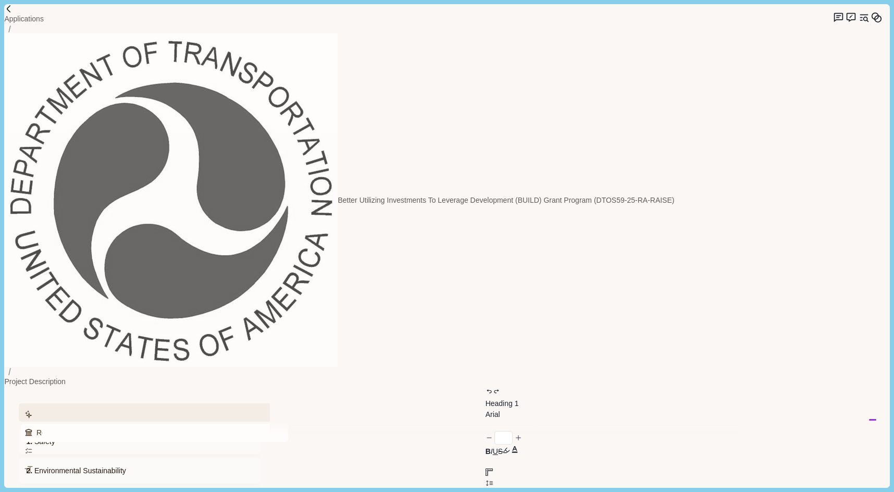
click at [94, 424] on button "Review Criteria" at bounding box center [154, 433] width 267 height 18
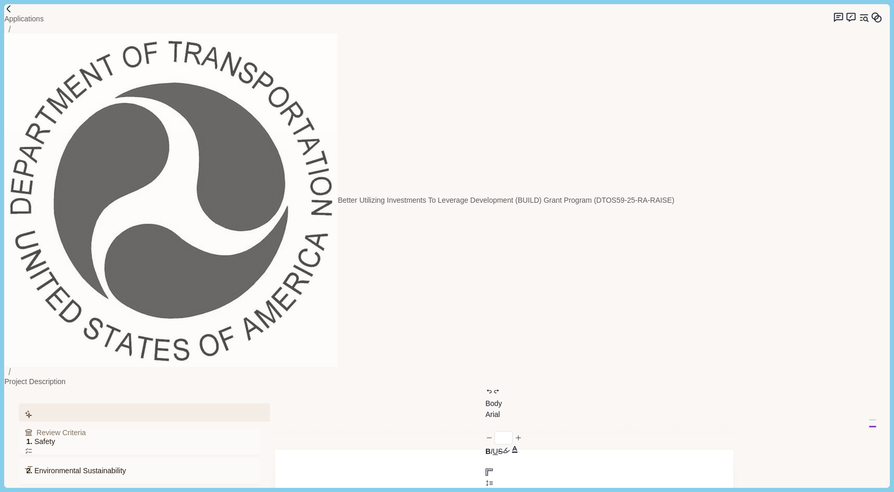
scroll to position [72, 0]
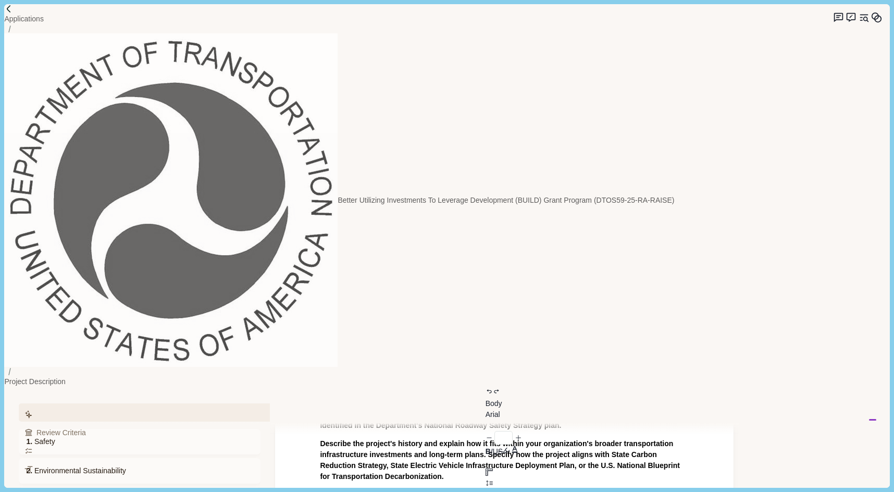
scroll to position [221, 0]
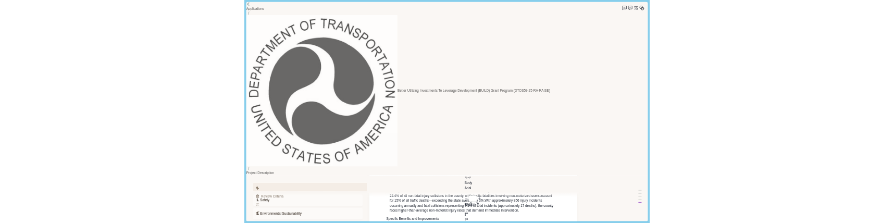
scroll to position [306, 0]
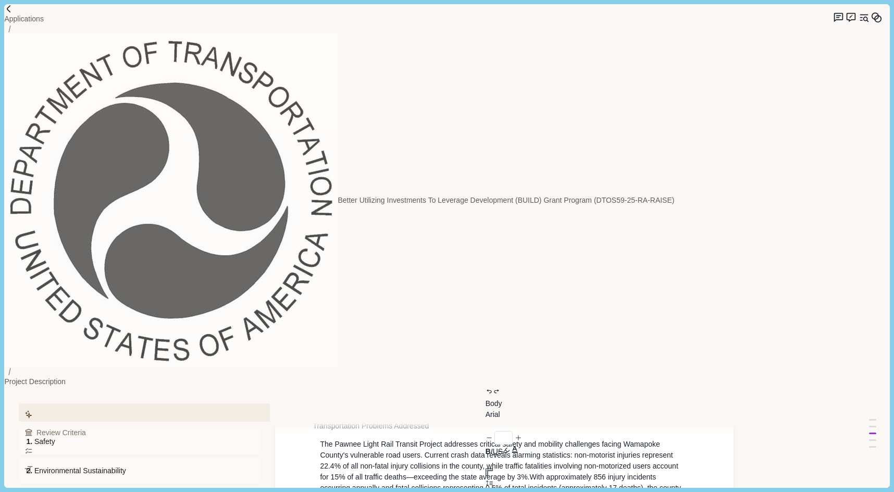
drag, startPoint x: 494, startPoint y: 188, endPoint x: 313, endPoint y: 139, distance: 187.8
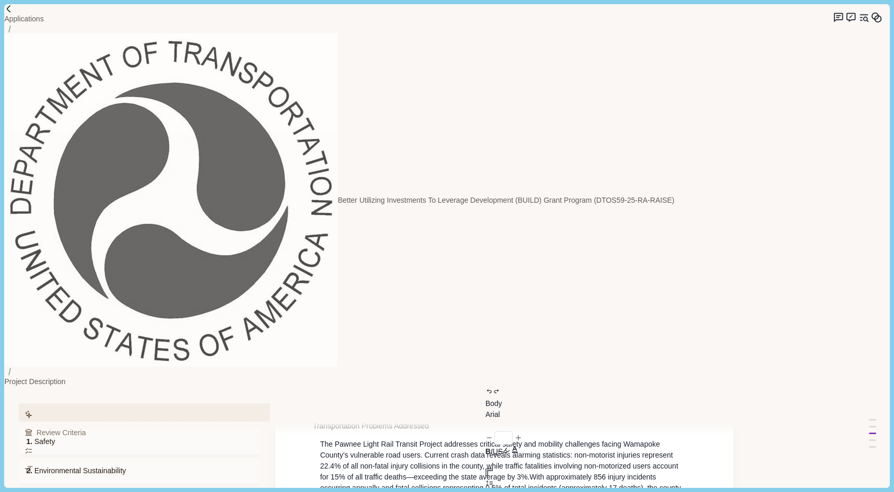
drag, startPoint x: 499, startPoint y: 188, endPoint x: 318, endPoint y: 140, distance: 187.7
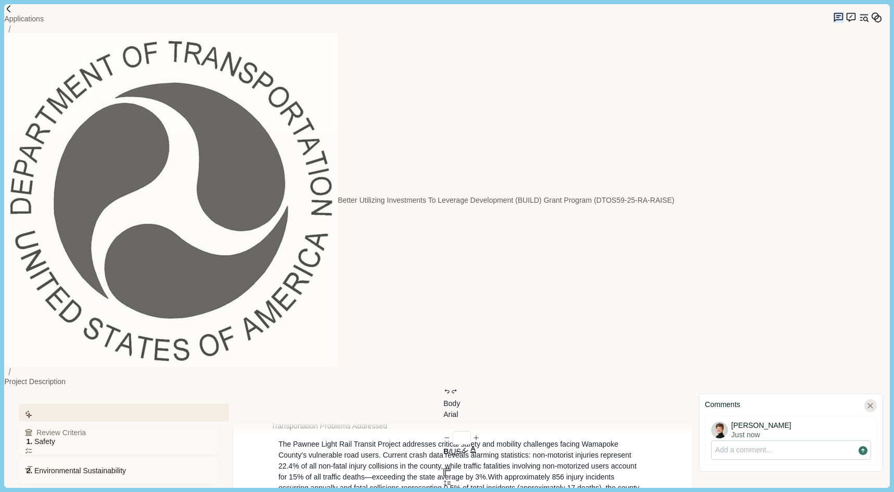
click at [867, 401] on icon at bounding box center [870, 405] width 9 height 9
